Goal: Task Accomplishment & Management: Manage account settings

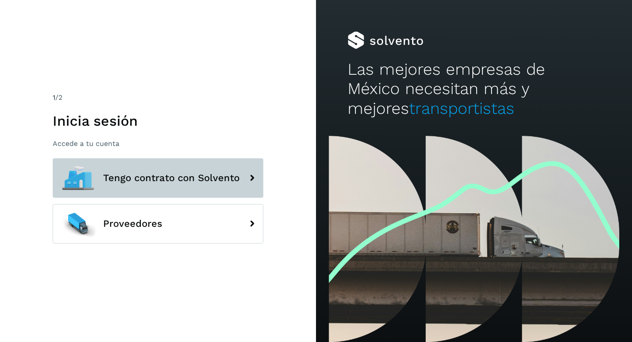
click at [206, 179] on span "Tengo contrato con Solvento" at bounding box center [171, 178] width 137 height 11
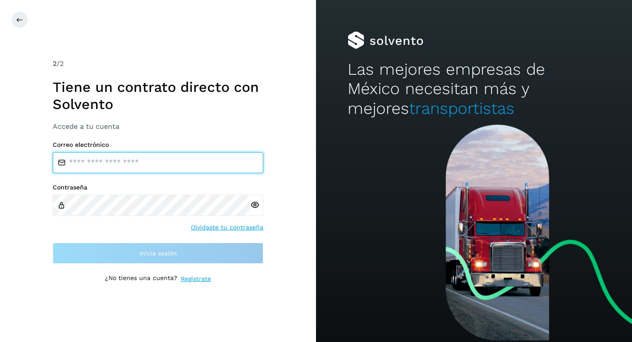
type input "**********"
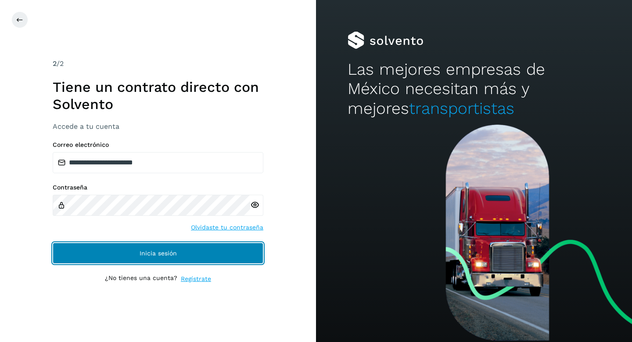
click at [185, 249] on button "Inicia sesión" at bounding box center [158, 252] width 211 height 21
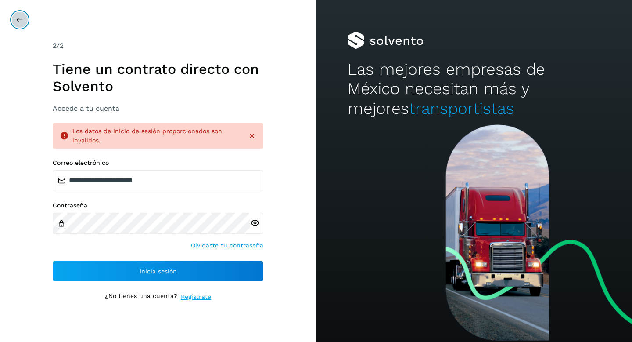
click at [21, 23] on icon at bounding box center [19, 19] width 7 height 7
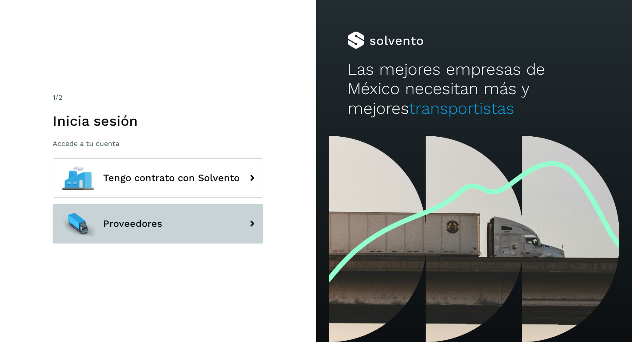
click at [162, 213] on button "Proveedores" at bounding box center [158, 224] width 211 height 40
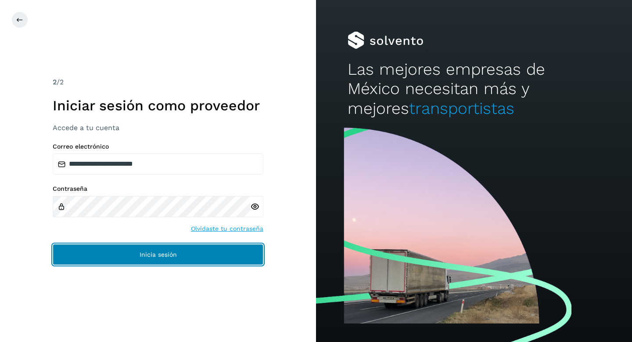
click at [168, 246] on button "Inicia sesión" at bounding box center [158, 254] width 211 height 21
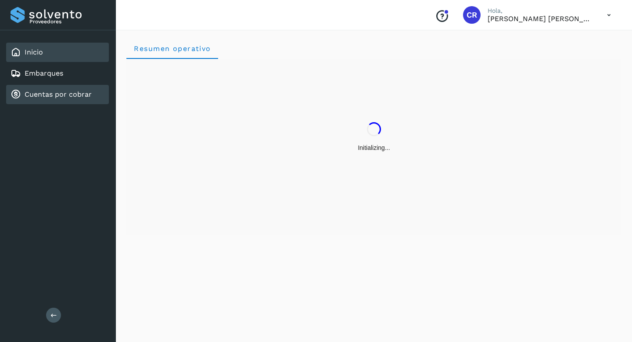
click at [61, 91] on link "Cuentas por cobrar" at bounding box center [58, 94] width 67 height 8
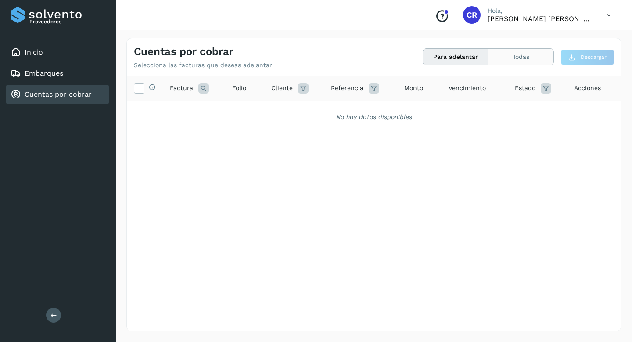
click at [535, 58] on button "Todas" at bounding box center [521, 57] width 65 height 16
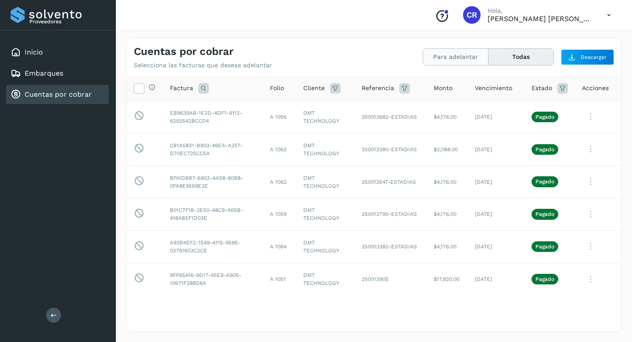
click at [489, 58] on button "Para adelantar" at bounding box center [521, 57] width 65 height 16
